Goal: Information Seeking & Learning: Compare options

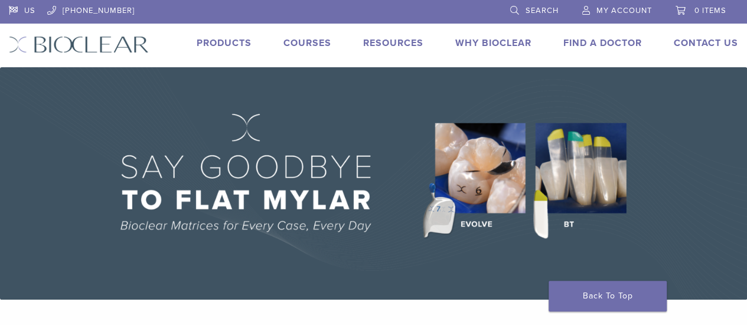
click at [228, 40] on link "Products" at bounding box center [224, 43] width 55 height 12
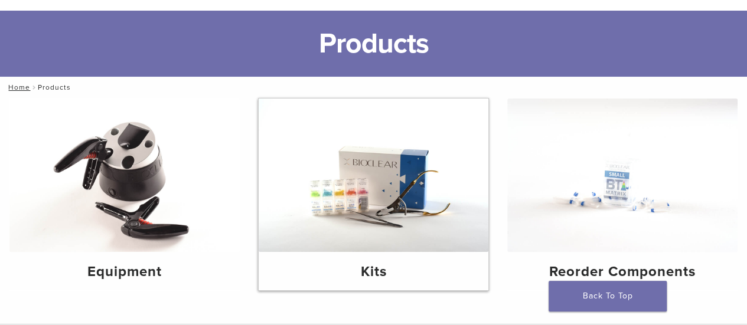
scroll to position [118, 0]
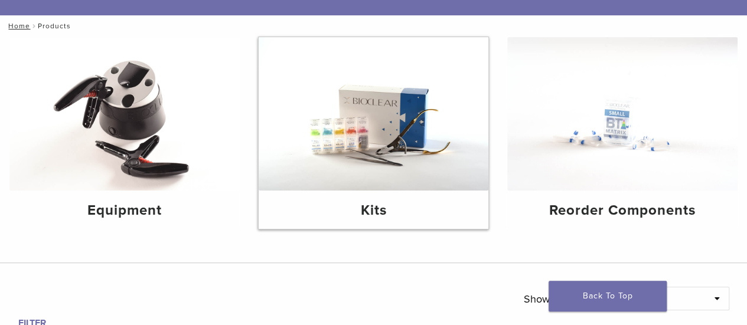
click at [384, 213] on h4 "Kits" at bounding box center [373, 210] width 211 height 21
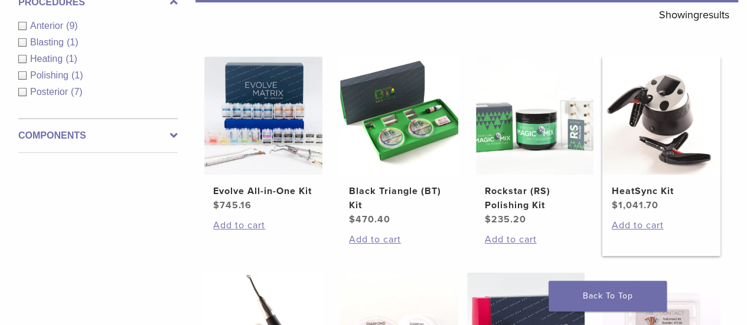
scroll to position [236, 0]
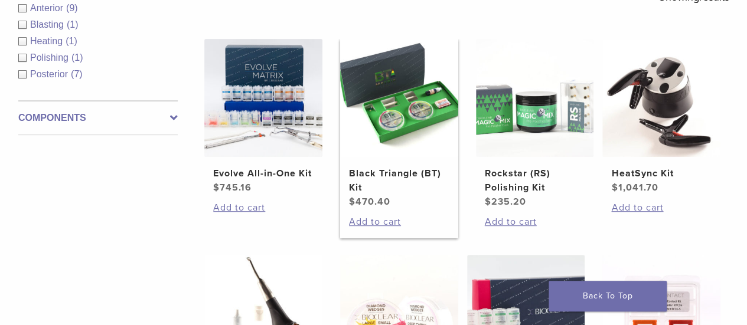
click at [389, 178] on h2 "Black Triangle (BT) Kit" at bounding box center [399, 181] width 100 height 28
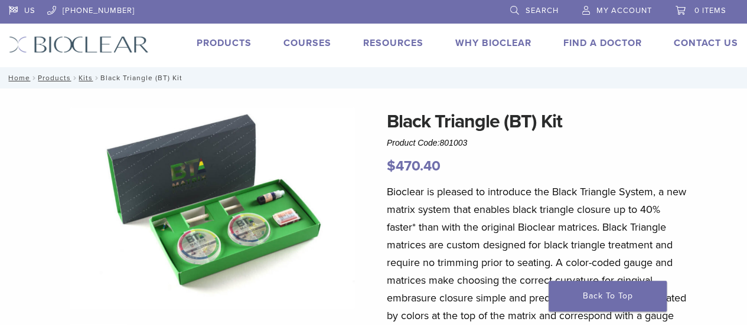
click at [248, 223] on img at bounding box center [212, 208] width 285 height 202
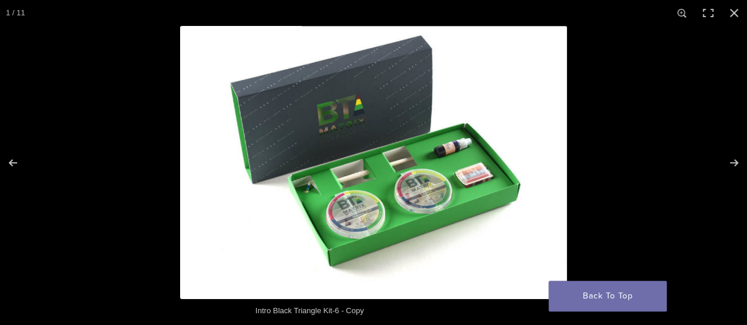
click at [416, 192] on img at bounding box center [373, 162] width 387 height 273
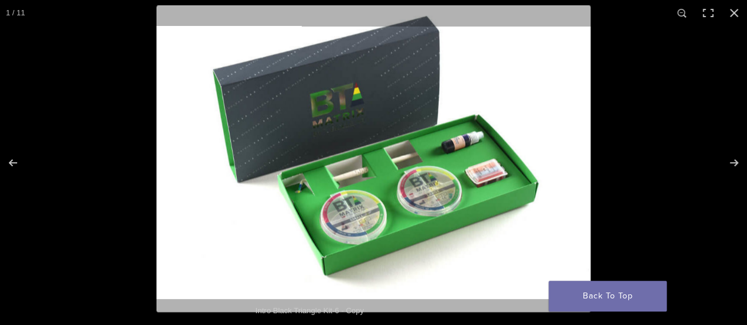
click at [416, 192] on img at bounding box center [373, 158] width 434 height 307
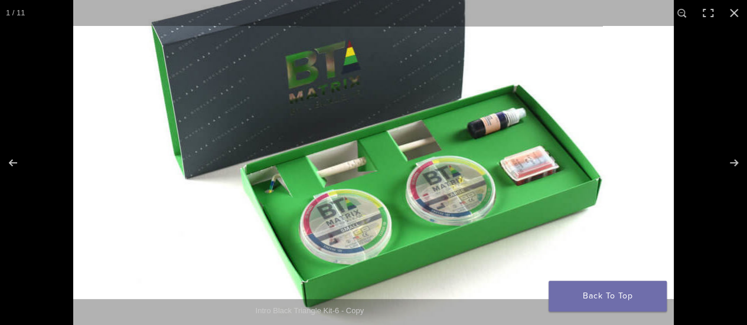
click at [417, 192] on img at bounding box center [373, 146] width 600 height 425
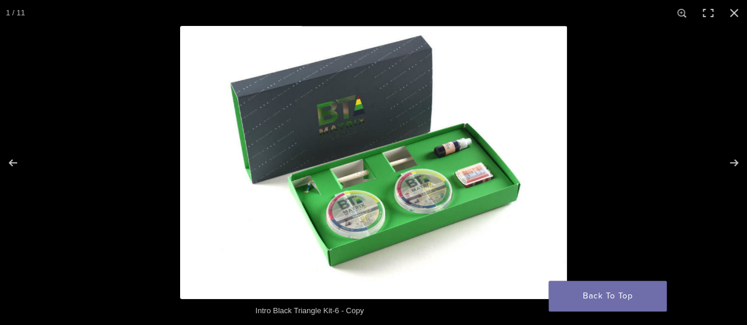
click at [417, 192] on img at bounding box center [373, 162] width 387 height 273
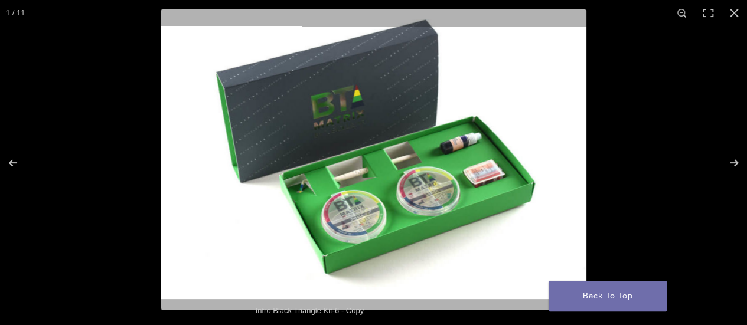
click at [417, 192] on img at bounding box center [373, 159] width 425 height 301
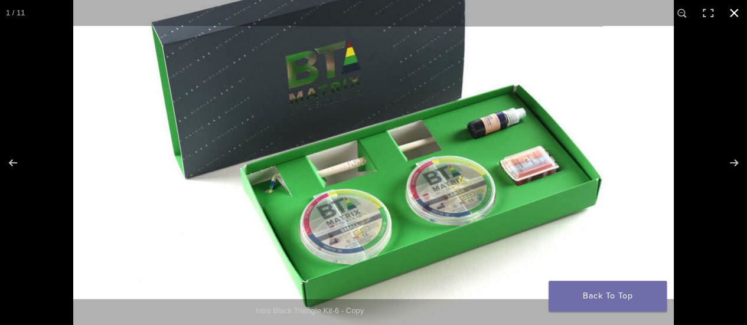
click at [741, 11] on button "Close (Esc)" at bounding box center [734, 13] width 26 height 26
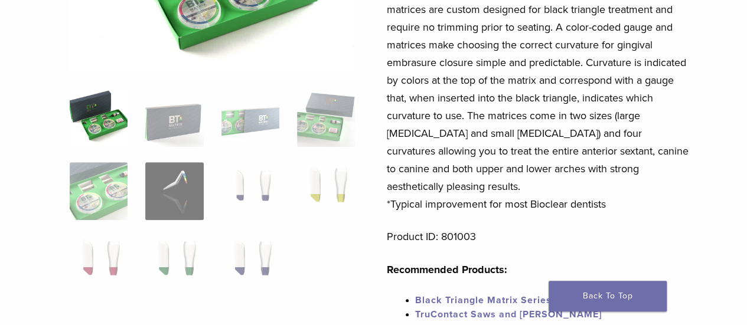
scroll to position [236, 0]
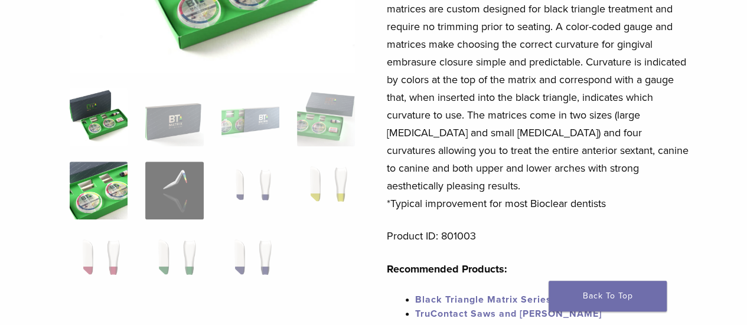
click at [112, 203] on img at bounding box center [99, 191] width 58 height 58
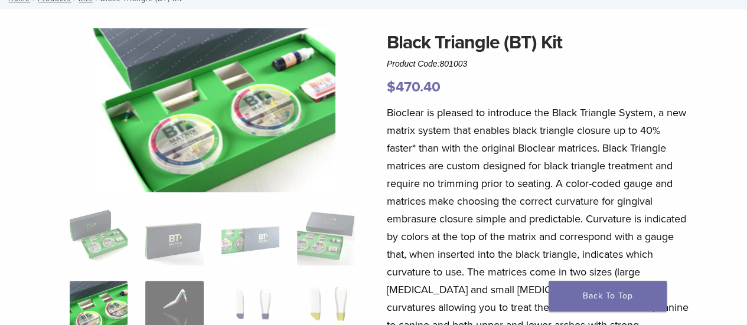
scroll to position [0, 0]
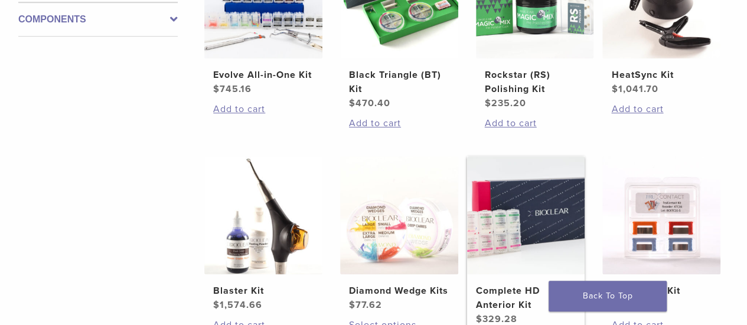
scroll to position [466, 0]
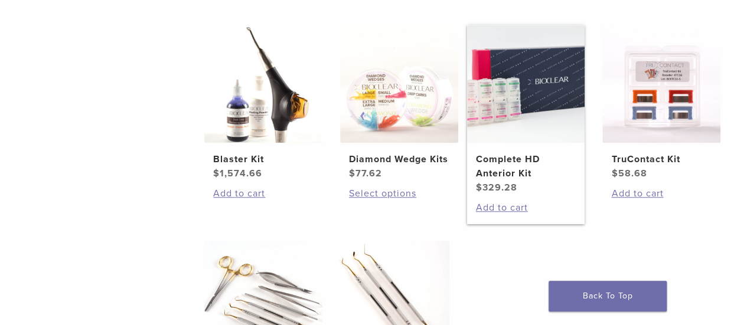
click at [507, 172] on h2 "Complete HD Anterior Kit" at bounding box center [526, 166] width 100 height 28
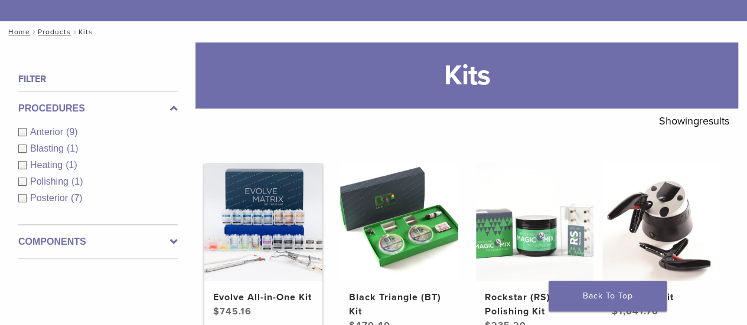
scroll to position [230, 0]
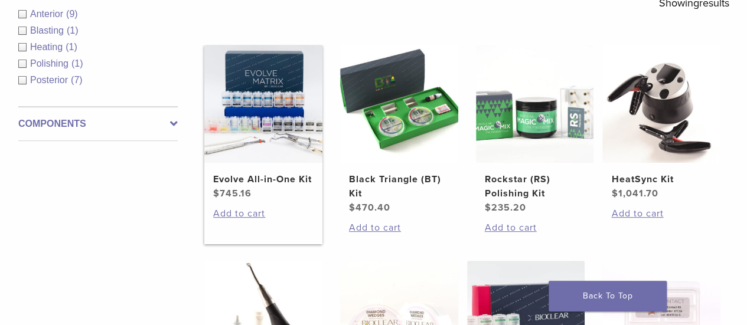
click at [274, 110] on img at bounding box center [263, 104] width 118 height 118
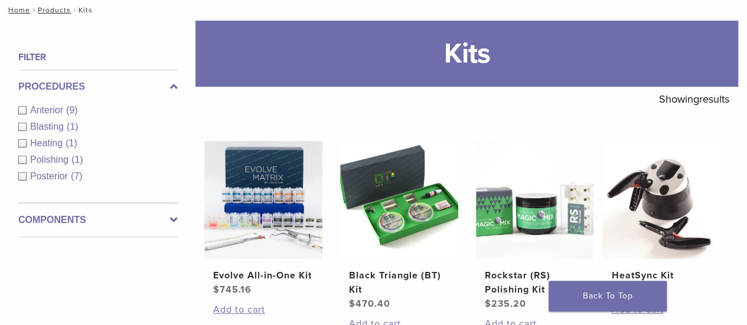
scroll to position [118, 0]
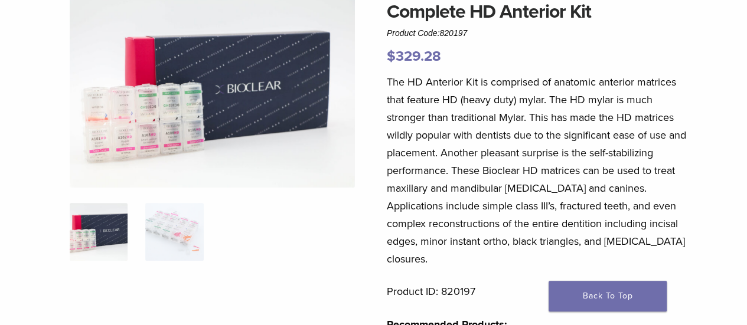
scroll to position [118, 0]
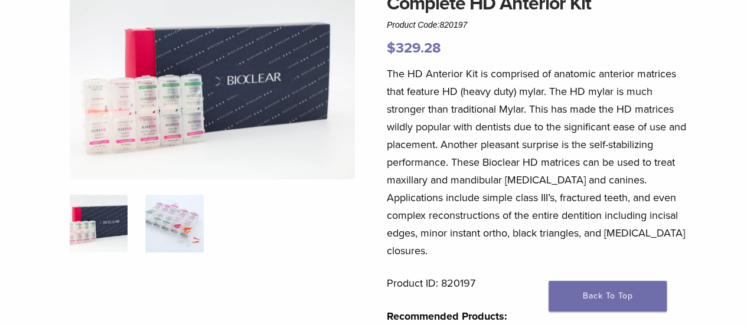
click at [181, 208] on img at bounding box center [174, 224] width 58 height 58
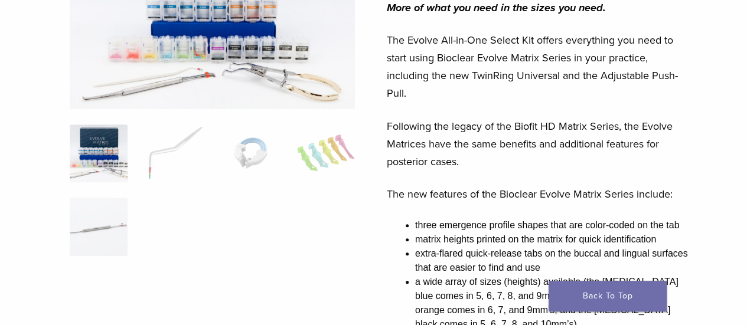
scroll to position [236, 0]
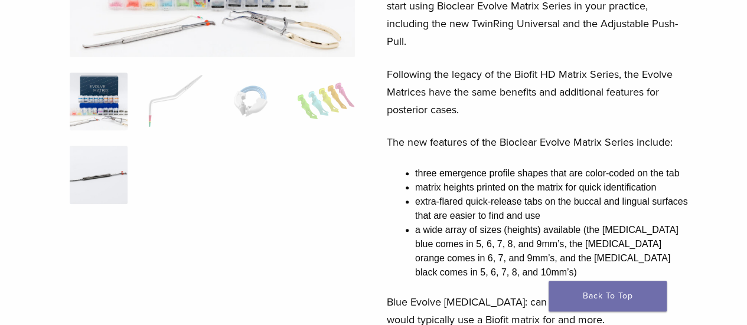
click at [117, 188] on img at bounding box center [99, 175] width 58 height 58
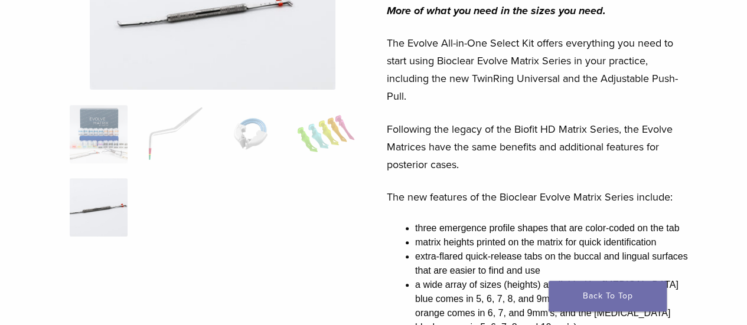
scroll to position [59, 0]
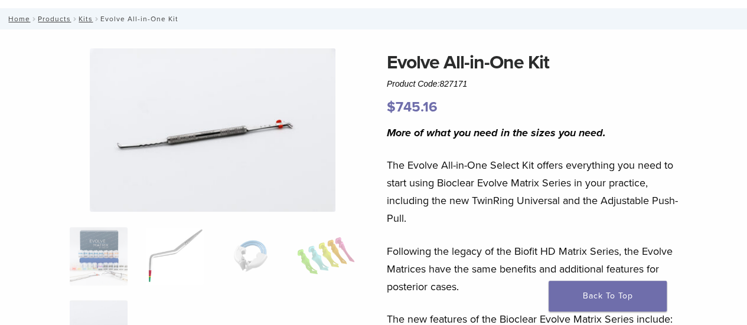
click at [171, 238] on img at bounding box center [174, 256] width 58 height 58
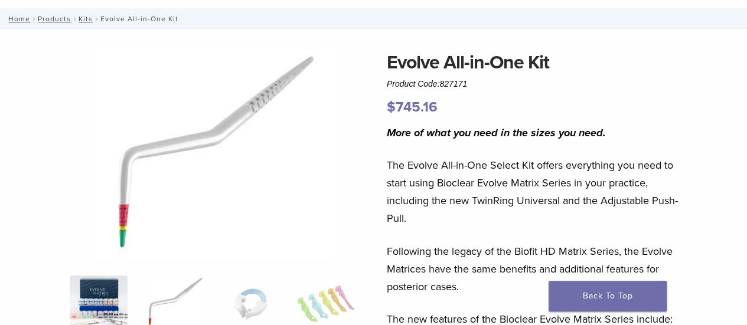
click at [82, 279] on img at bounding box center [99, 305] width 58 height 58
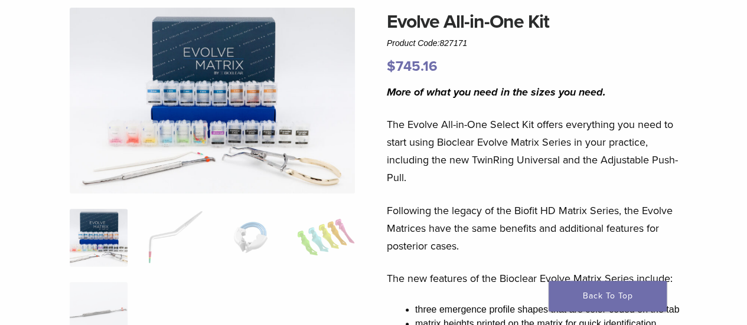
scroll to position [118, 0]
